Goal: Task Accomplishment & Management: Use online tool/utility

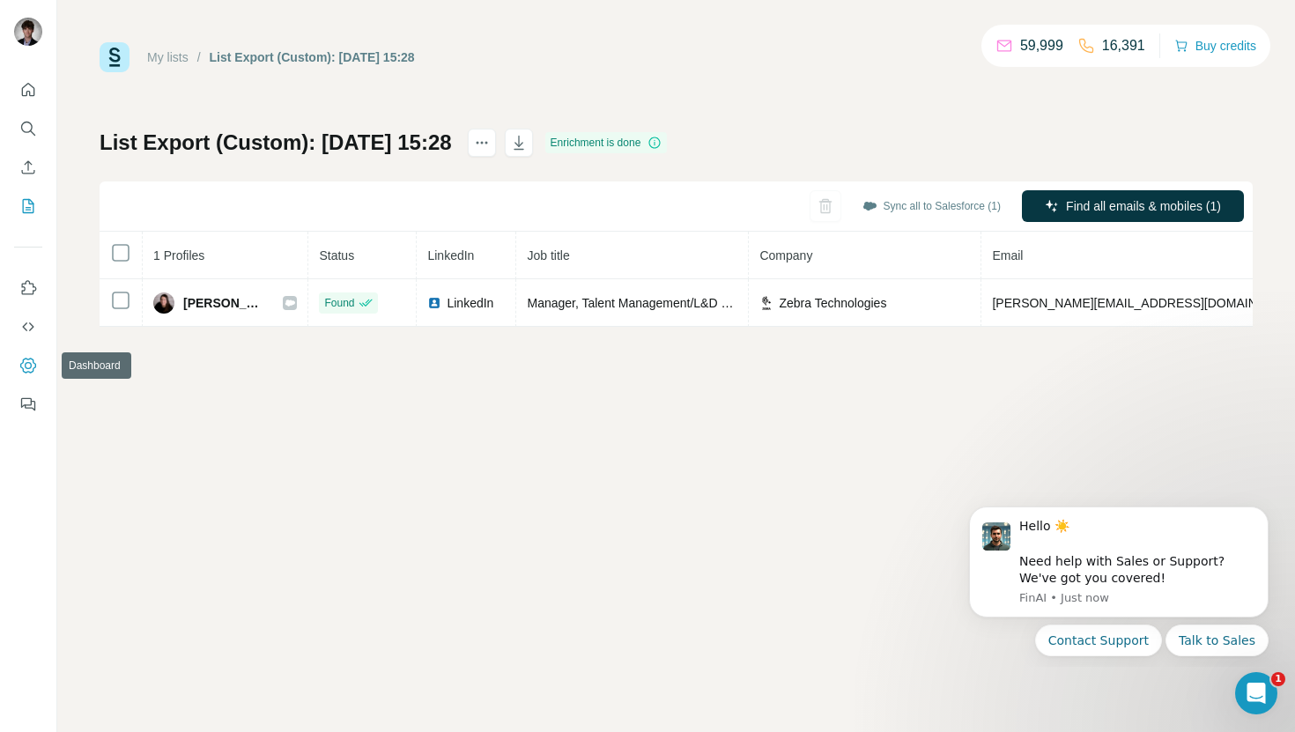
click at [28, 371] on icon "Dashboard" at bounding box center [28, 366] width 18 height 18
click at [950, 206] on button "Sync all to Salesforce (1)" at bounding box center [931, 206] width 163 height 26
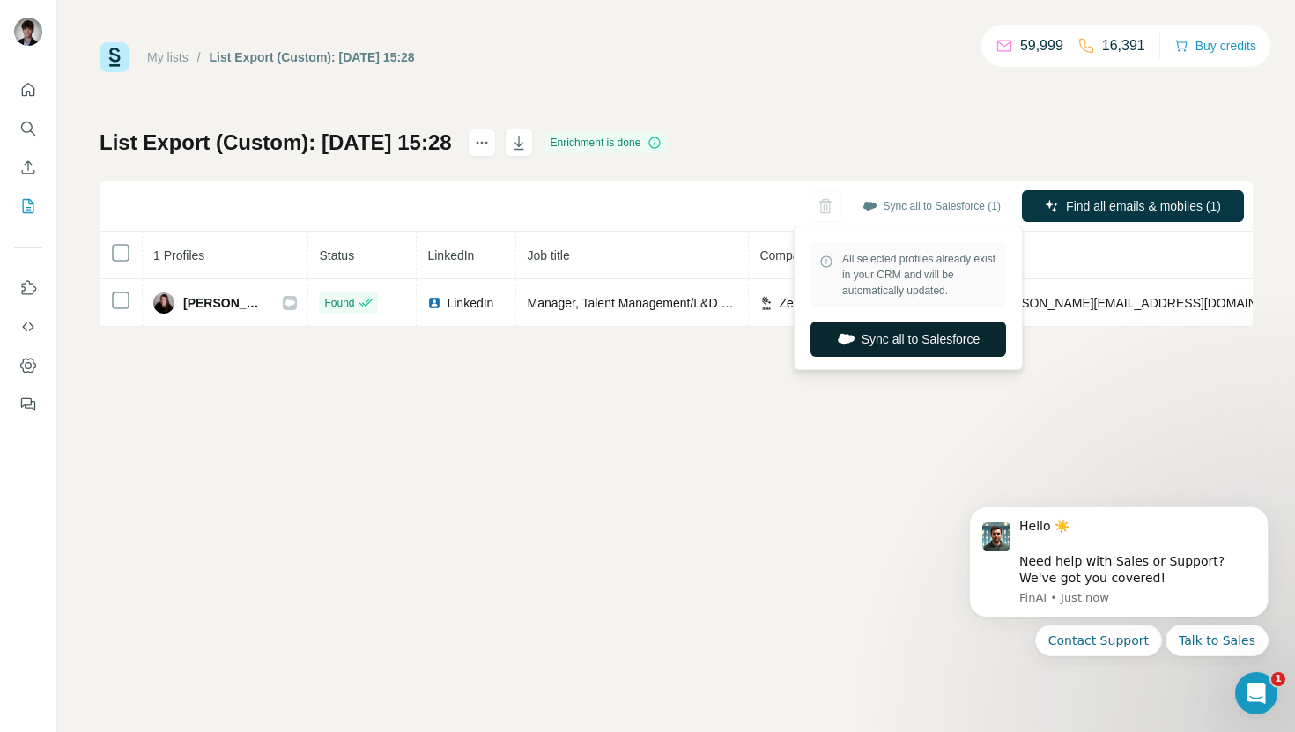
click at [916, 343] on button "Sync all to Salesforce" at bounding box center [908, 339] width 196 height 35
